Goal: Find specific page/section: Find specific page/section

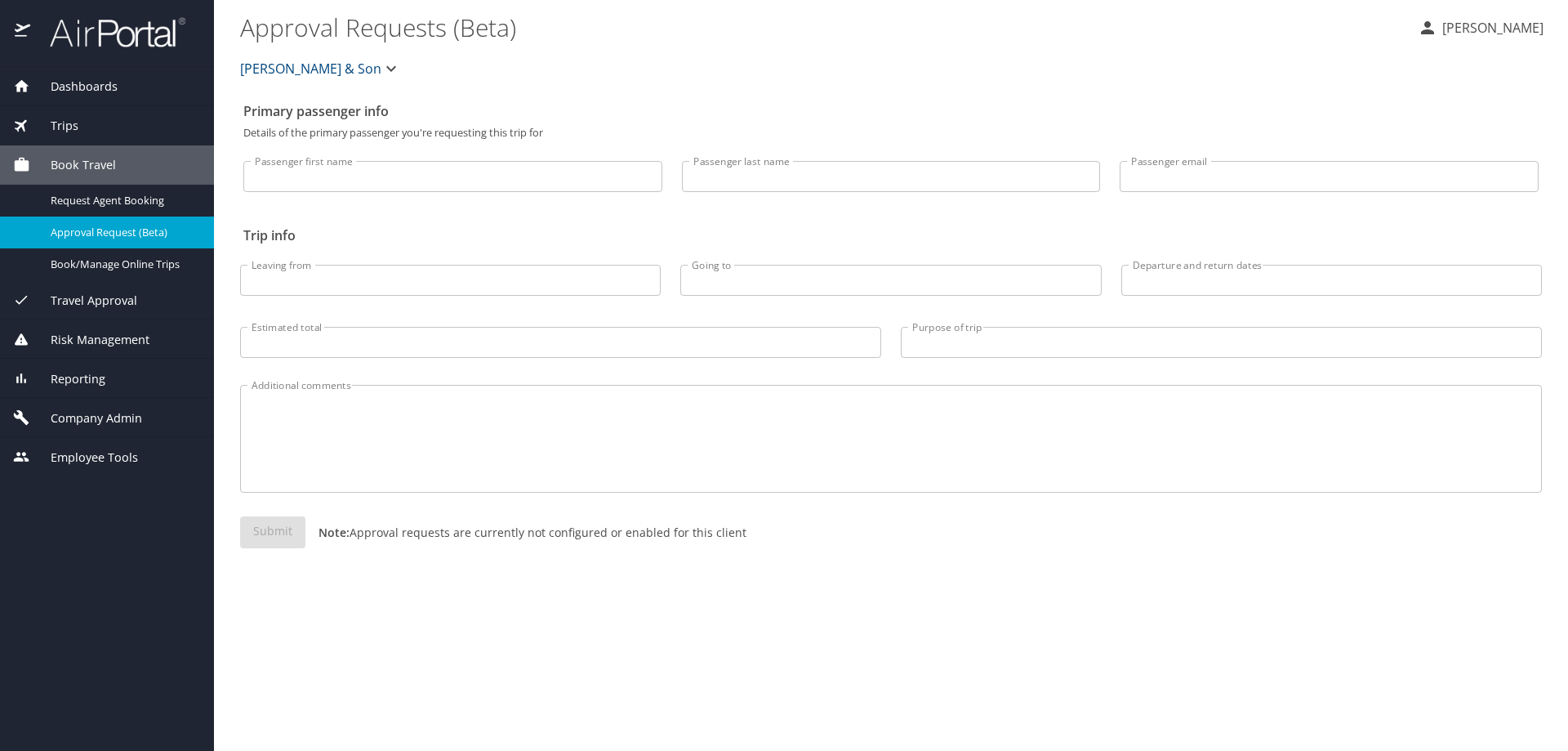
click at [65, 383] on span "Reporting" at bounding box center [68, 378] width 75 height 18
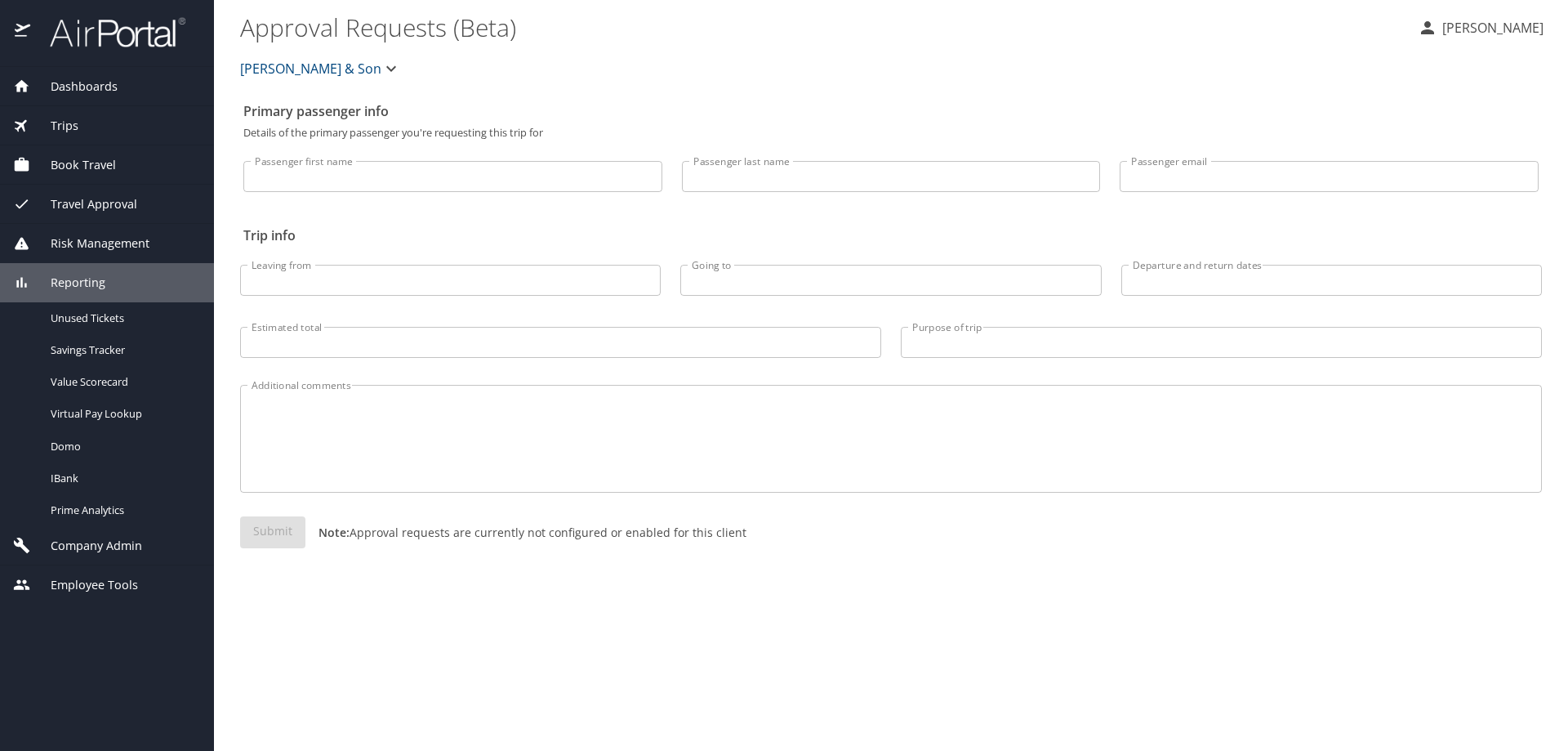
click at [87, 546] on span "Company Admin" at bounding box center [86, 545] width 112 height 18
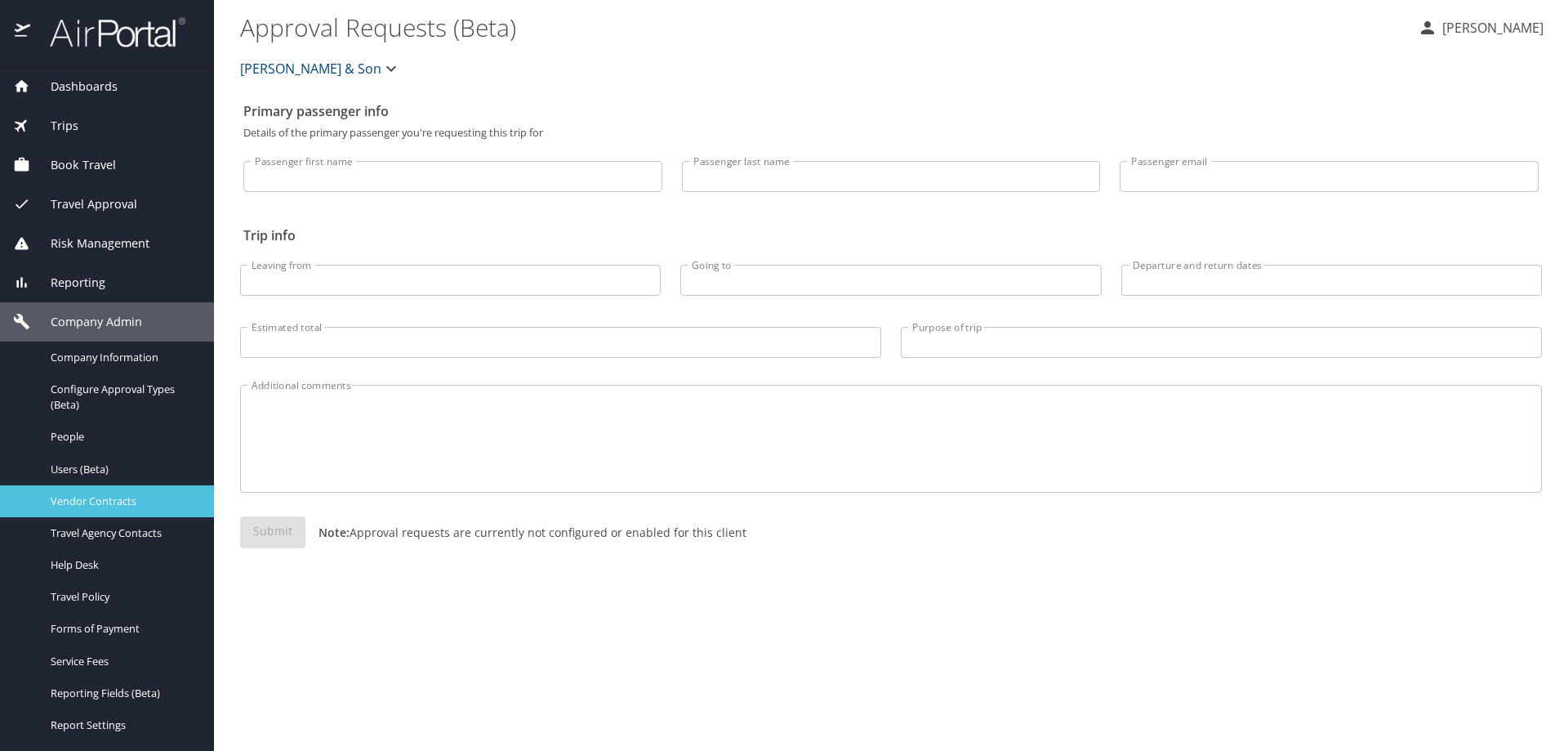
click at [112, 499] on span "Vendor Contracts" at bounding box center [123, 501] width 143 height 15
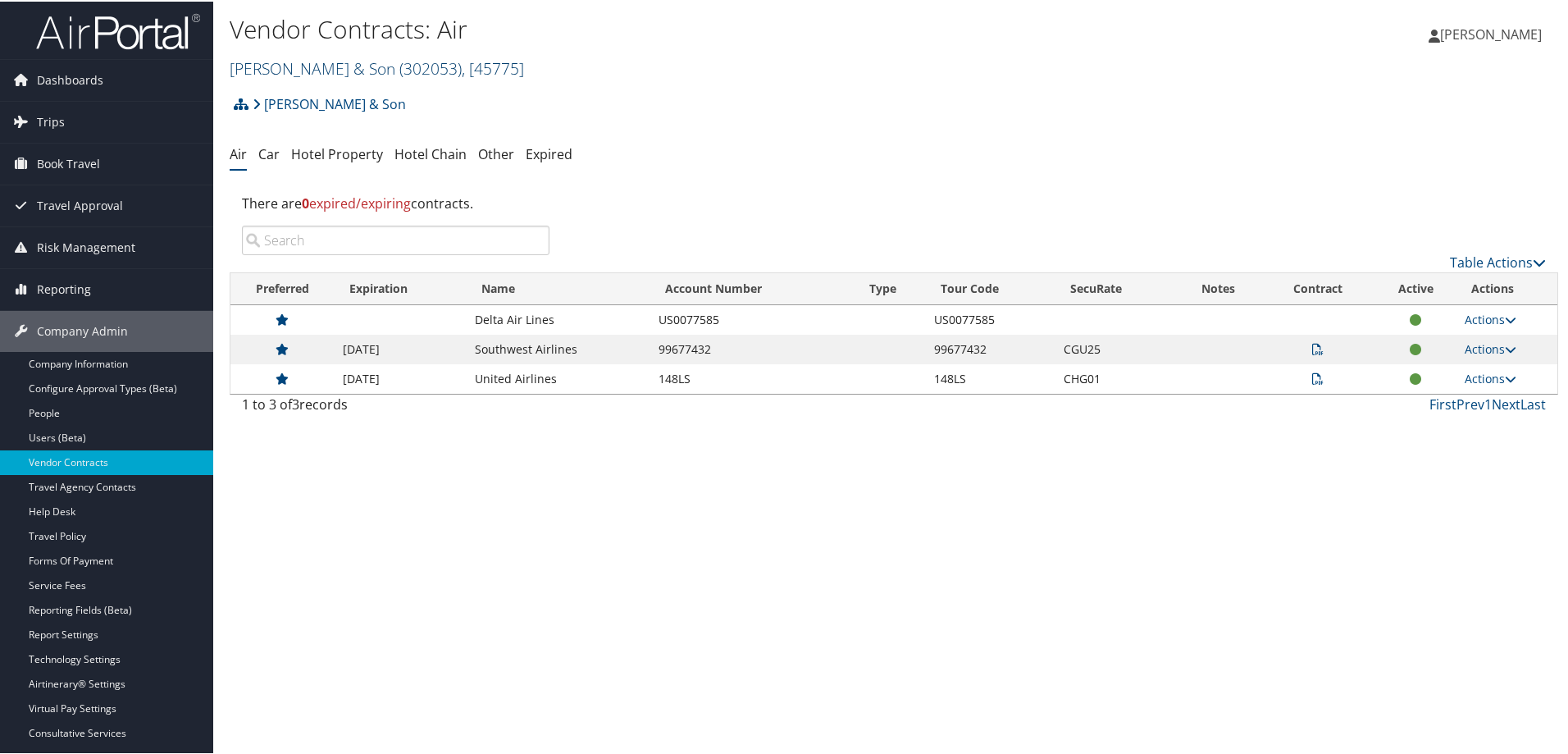
click at [349, 57] on link "[PERSON_NAME] & Son ( 302053 ) , [ 45775 ]" at bounding box center [376, 66] width 295 height 22
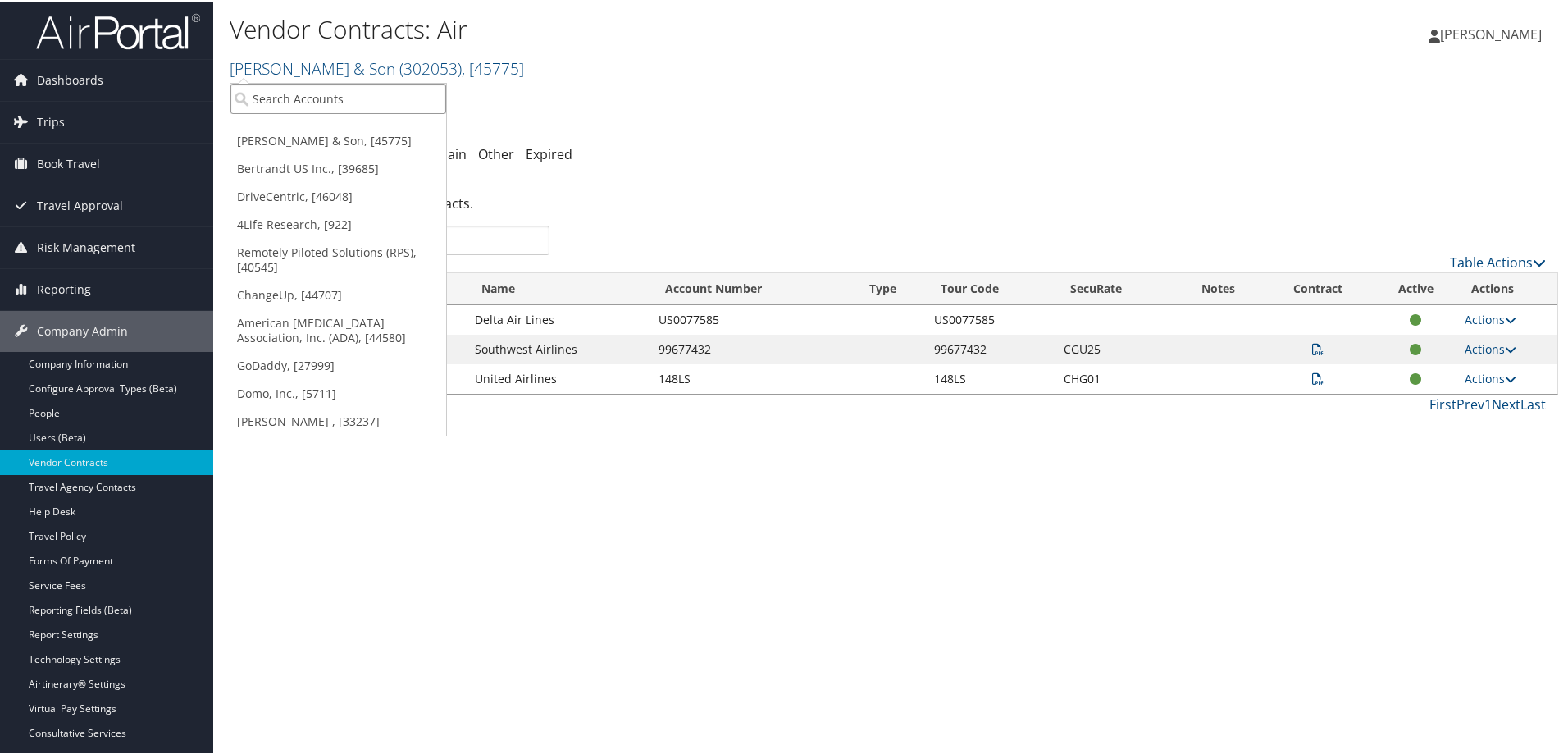
click at [331, 88] on input "search" at bounding box center [338, 98] width 216 height 30
type input "us ski"
click at [334, 143] on div "Account" at bounding box center [391, 142] width 339 height 15
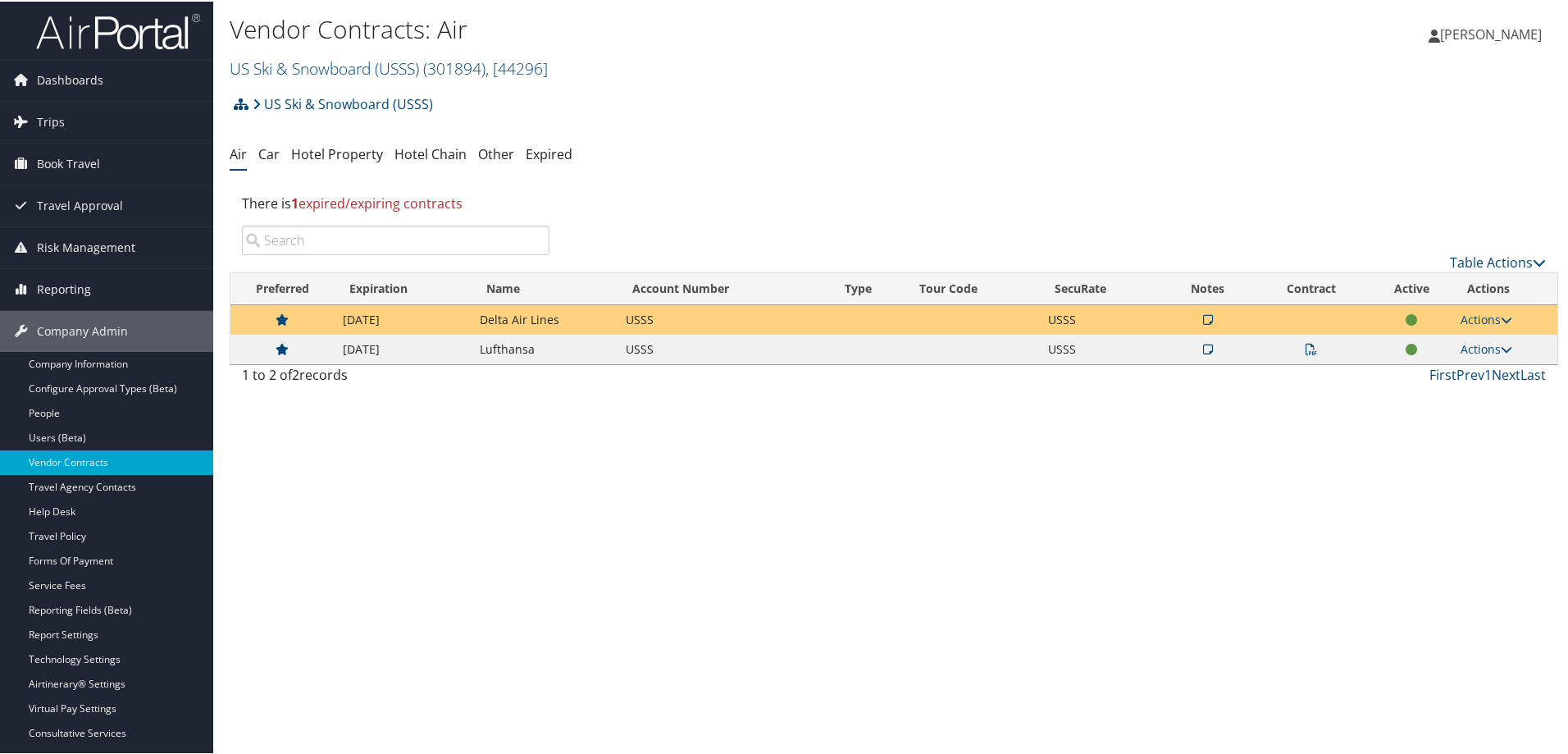
click at [1204, 348] on icon at bounding box center [1208, 348] width 9 height 11
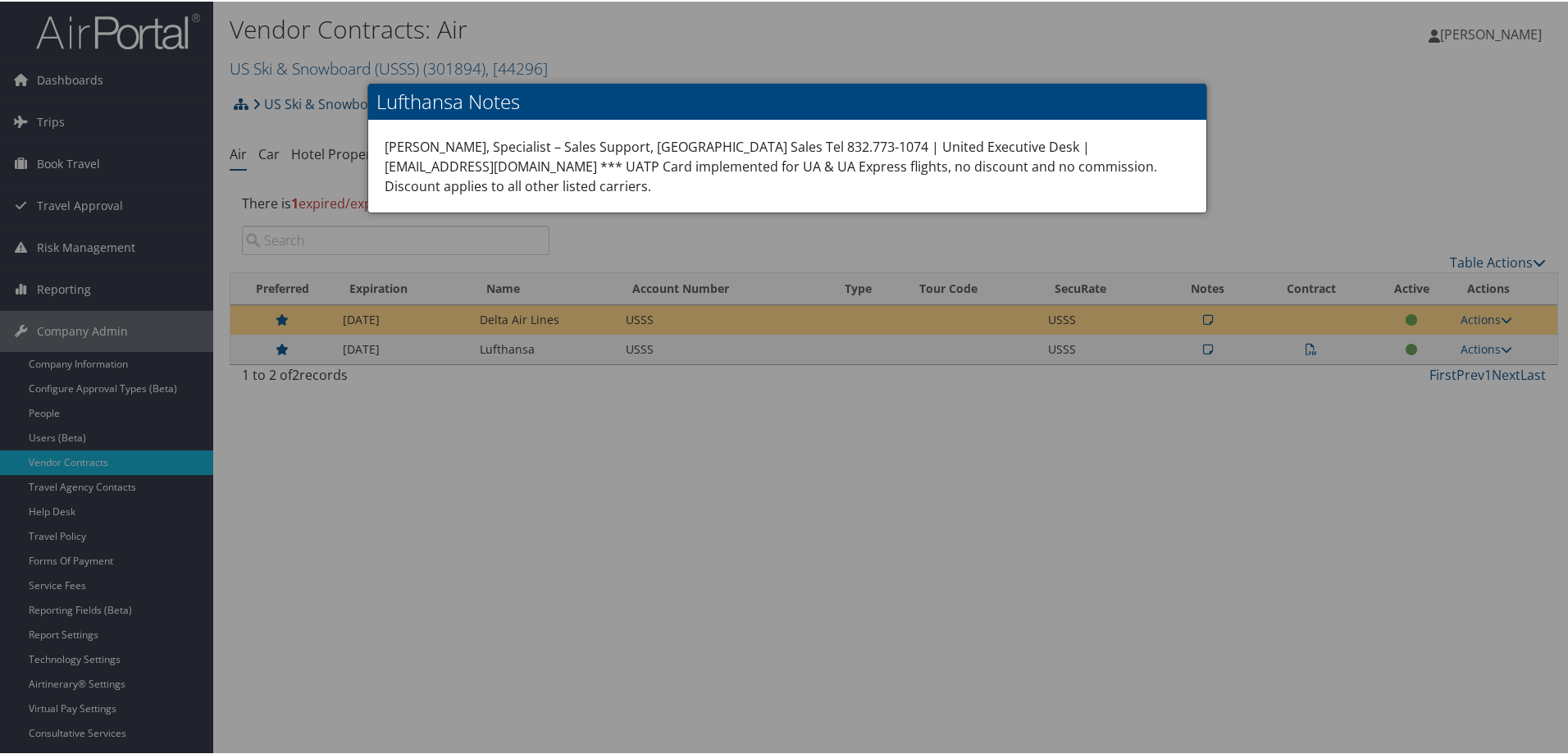
drag, startPoint x: 1177, startPoint y: 476, endPoint x: 1218, endPoint y: 413, distance: 75.2
click at [1181, 475] on div at bounding box center [787, 377] width 1575 height 754
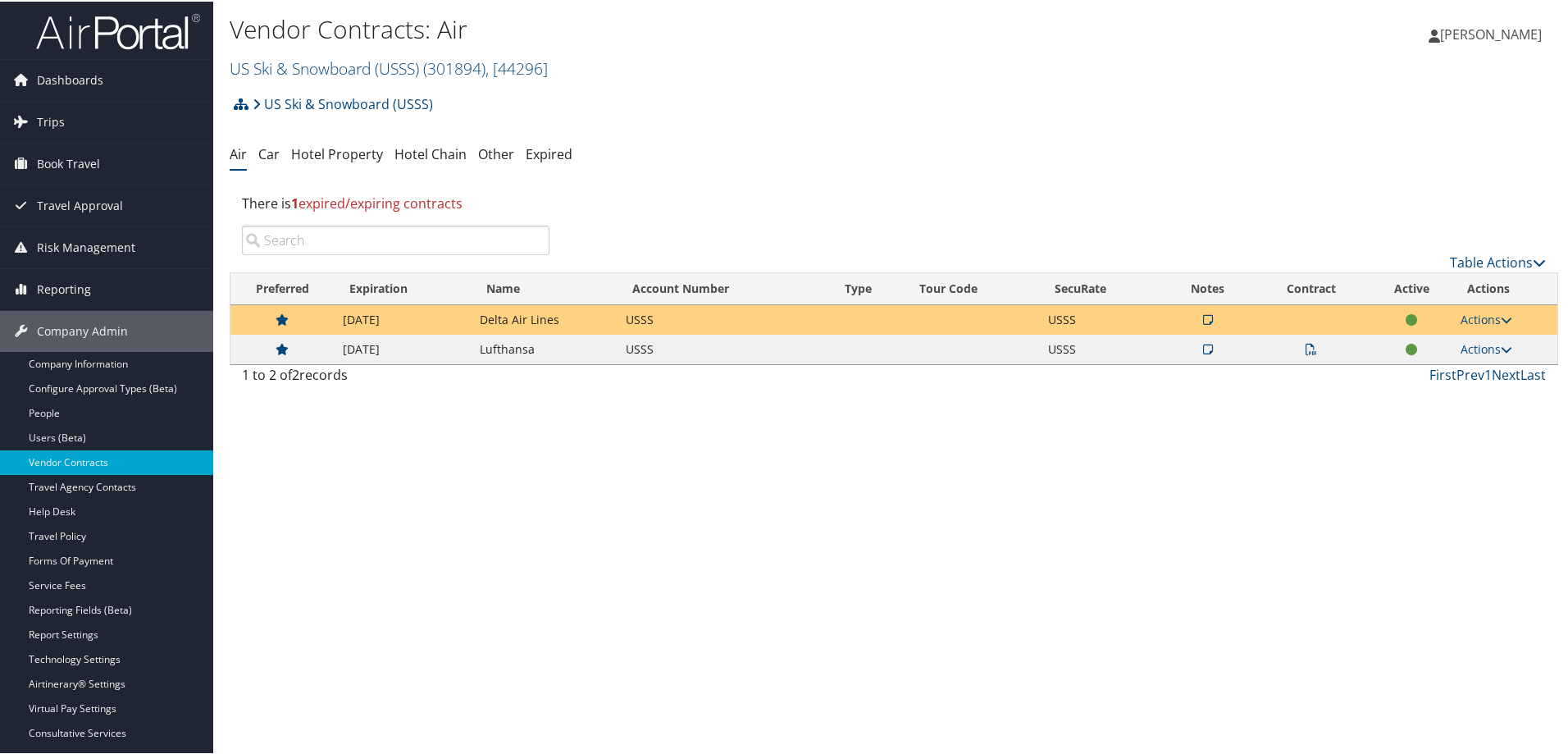
click at [1310, 339] on td at bounding box center [1311, 347] width 119 height 29
click at [1303, 354] on td at bounding box center [1311, 347] width 119 height 29
click at [1307, 346] on icon at bounding box center [1311, 348] width 11 height 11
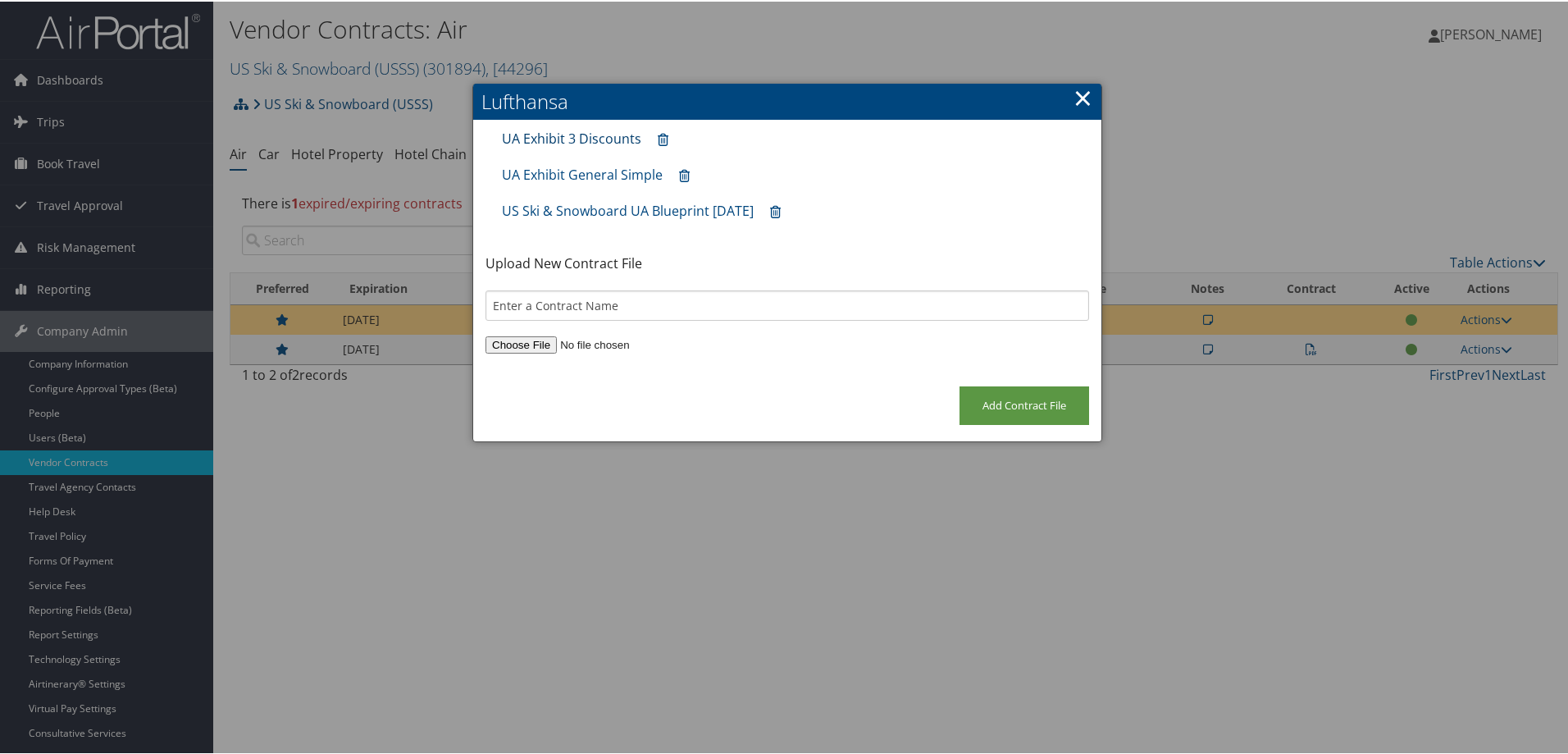
click at [589, 135] on link "UA Exhibit 3 Discounts" at bounding box center [571, 136] width 139 height 18
